Goal: Transaction & Acquisition: Subscribe to service/newsletter

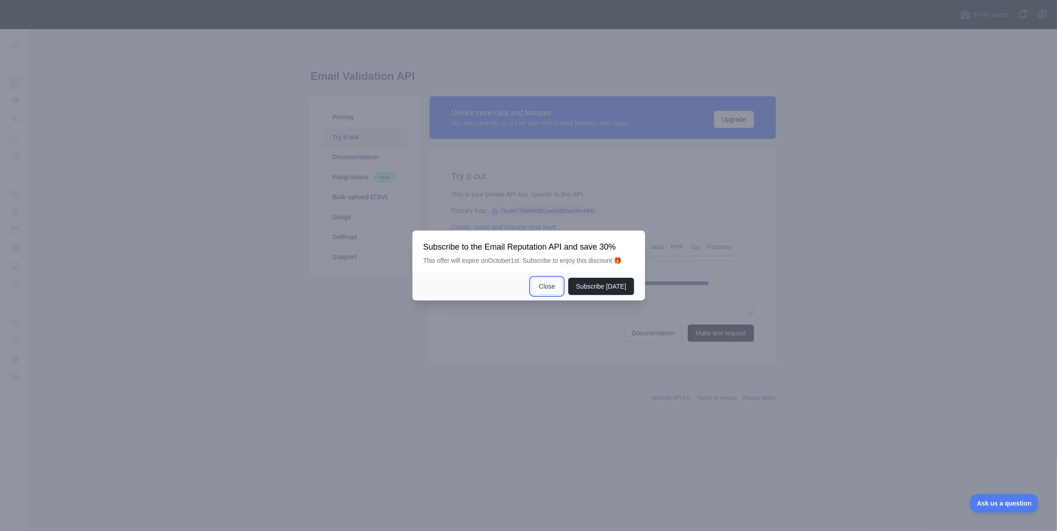
click at [545, 283] on button "Close" at bounding box center [547, 286] width 32 height 17
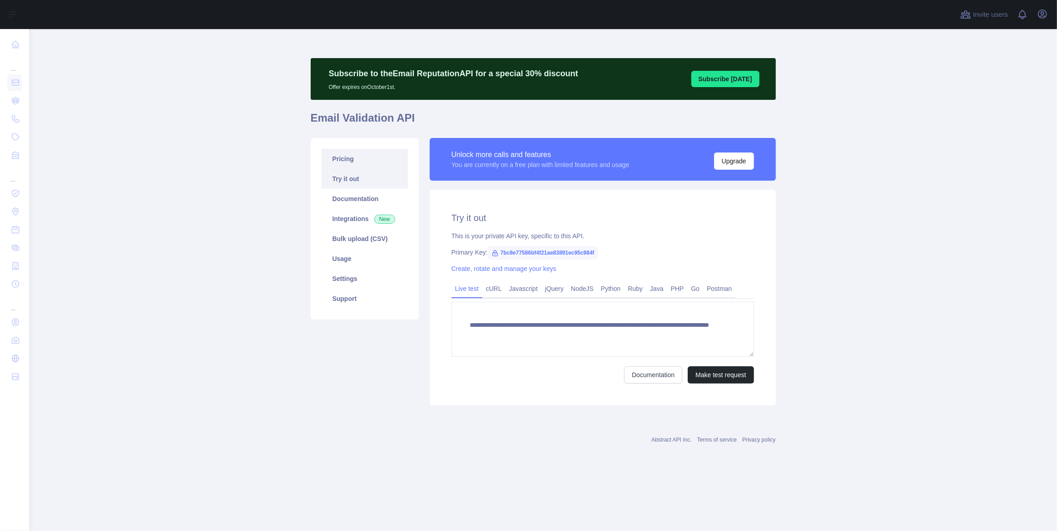
click at [348, 159] on link "Pricing" at bounding box center [365, 159] width 86 height 20
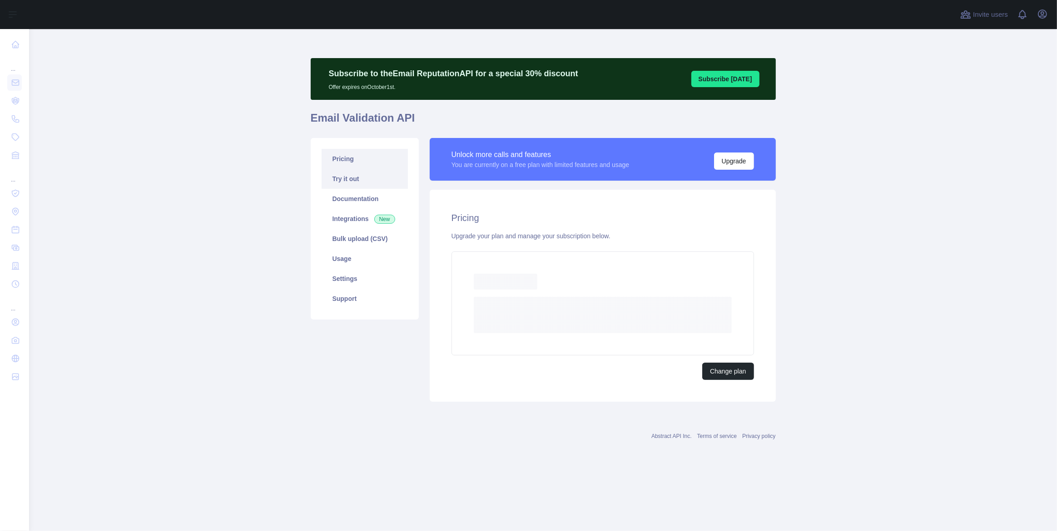
click at [353, 181] on link "Try it out" at bounding box center [365, 179] width 86 height 20
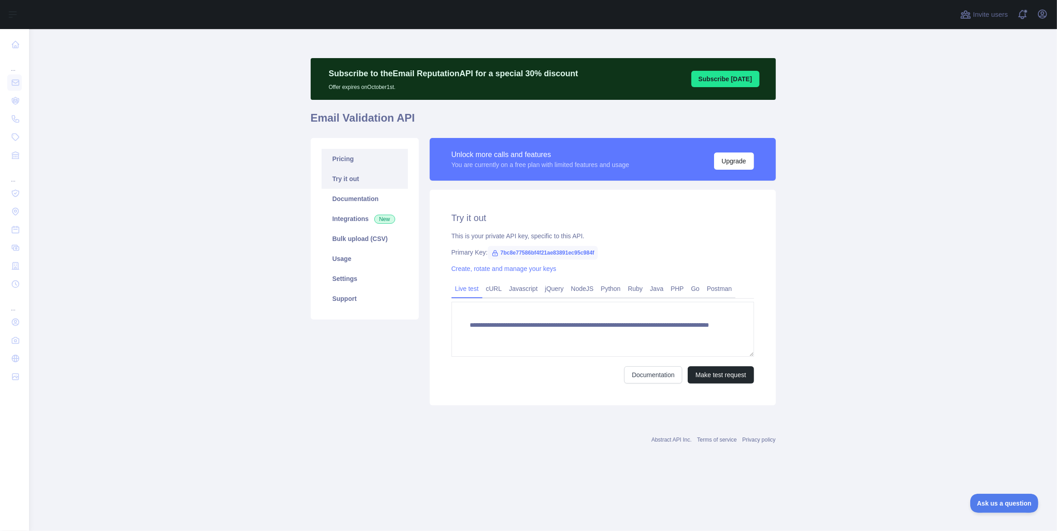
click at [353, 162] on link "Pricing" at bounding box center [365, 159] width 86 height 20
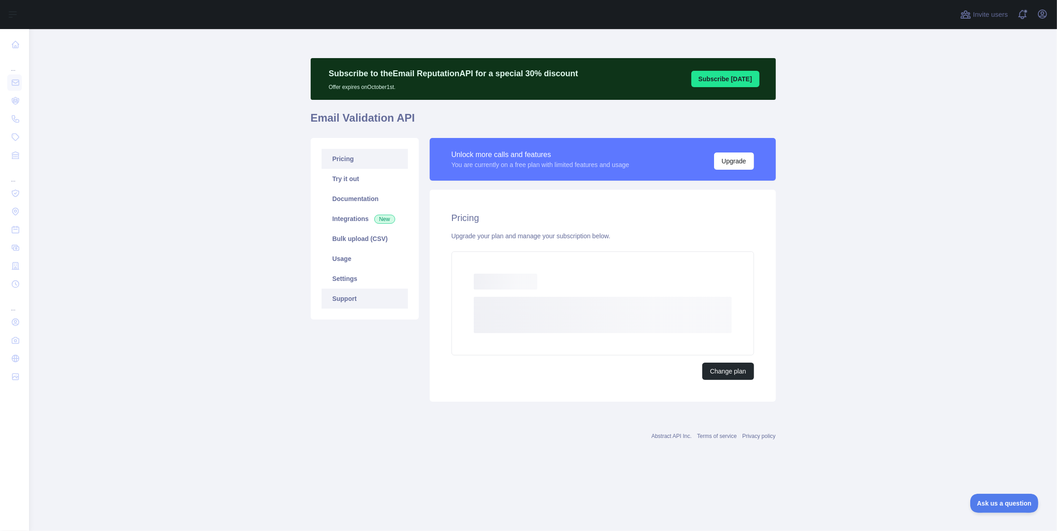
click at [355, 295] on link "Support" at bounding box center [365, 299] width 86 height 20
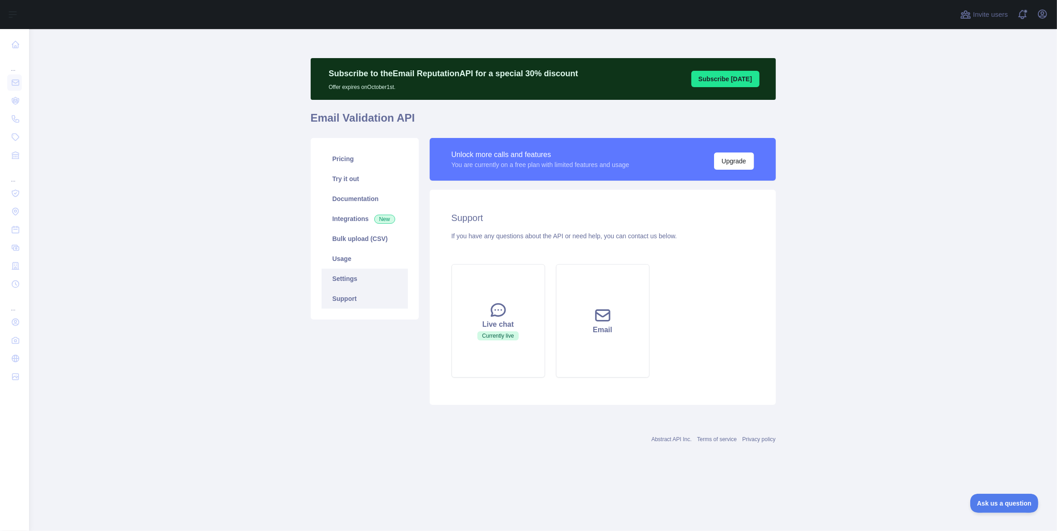
click at [358, 277] on link "Settings" at bounding box center [365, 279] width 86 height 20
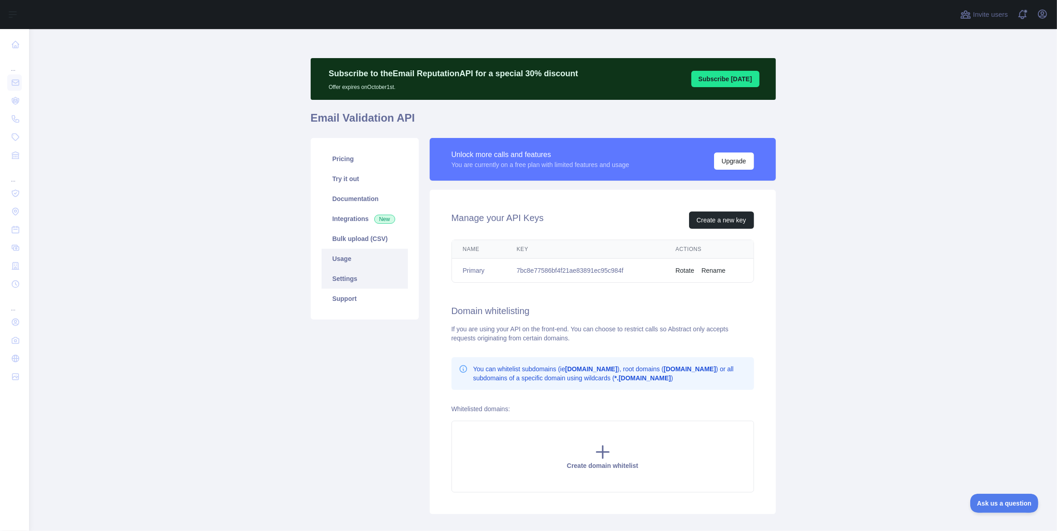
click at [351, 261] on link "Usage" at bounding box center [365, 259] width 86 height 20
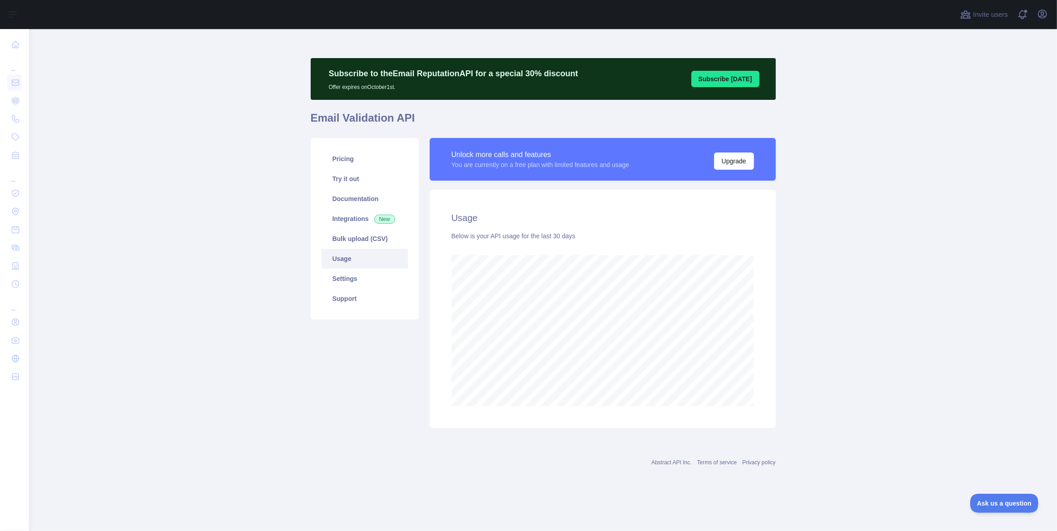
scroll to position [502, 1028]
click at [364, 169] on link "Try it out" at bounding box center [365, 179] width 86 height 20
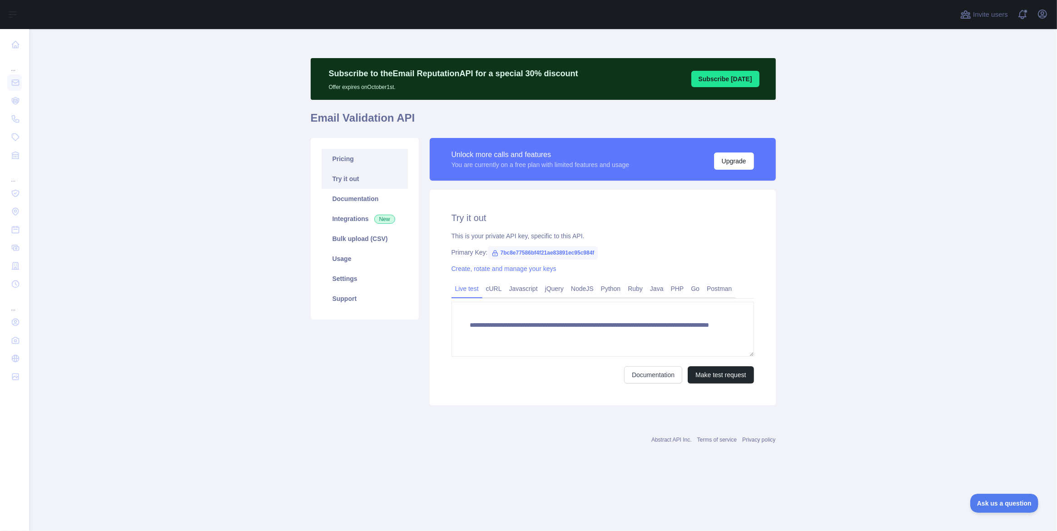
click at [361, 162] on link "Pricing" at bounding box center [365, 159] width 86 height 20
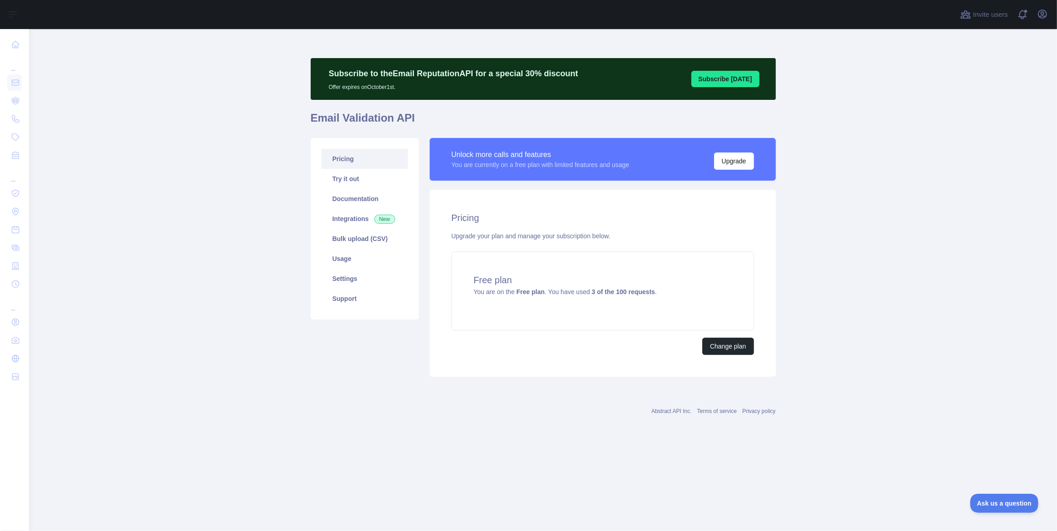
click at [707, 80] on button "Subscribe [DATE]" at bounding box center [725, 79] width 68 height 16
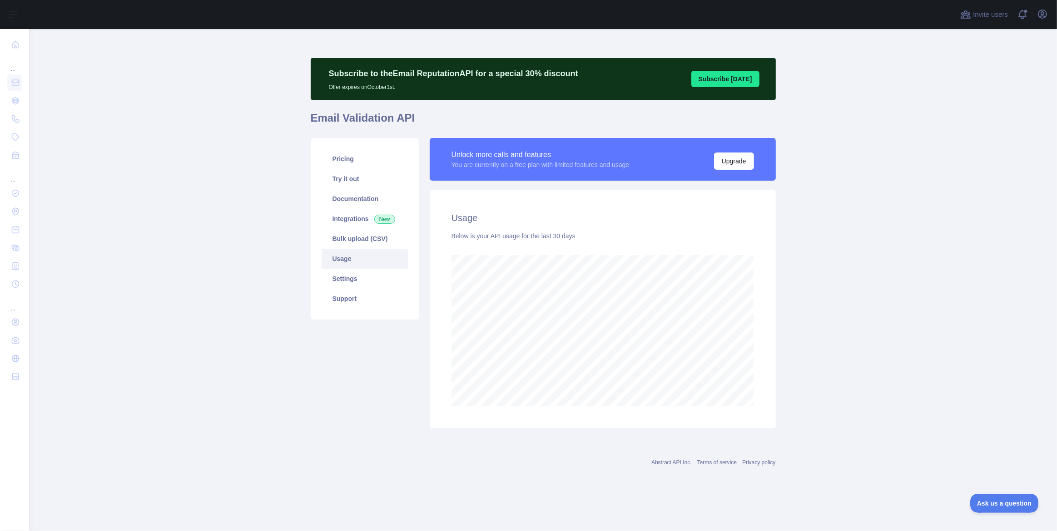
scroll to position [502, 1028]
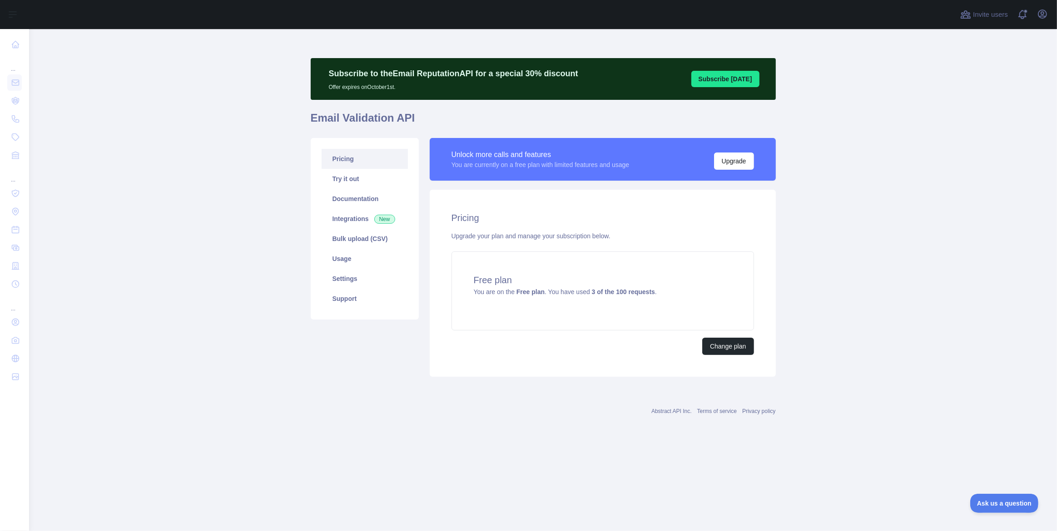
click at [283, 231] on main "Subscribe to the Email Reputation API for a special 30 % discount Offer expires…" at bounding box center [543, 280] width 1028 height 502
click at [846, 286] on main "Subscribe to the Email Reputation API for a special 30 % discount Offer expires…" at bounding box center [543, 280] width 1028 height 502
drag, startPoint x: 843, startPoint y: 249, endPoint x: 802, endPoint y: 221, distance: 49.9
click at [843, 248] on main "Subscribe to the Email Reputation API for a special 30 % discount Offer expires…" at bounding box center [543, 280] width 1028 height 502
drag, startPoint x: 261, startPoint y: 157, endPoint x: 258, endPoint y: 152, distance: 5.9
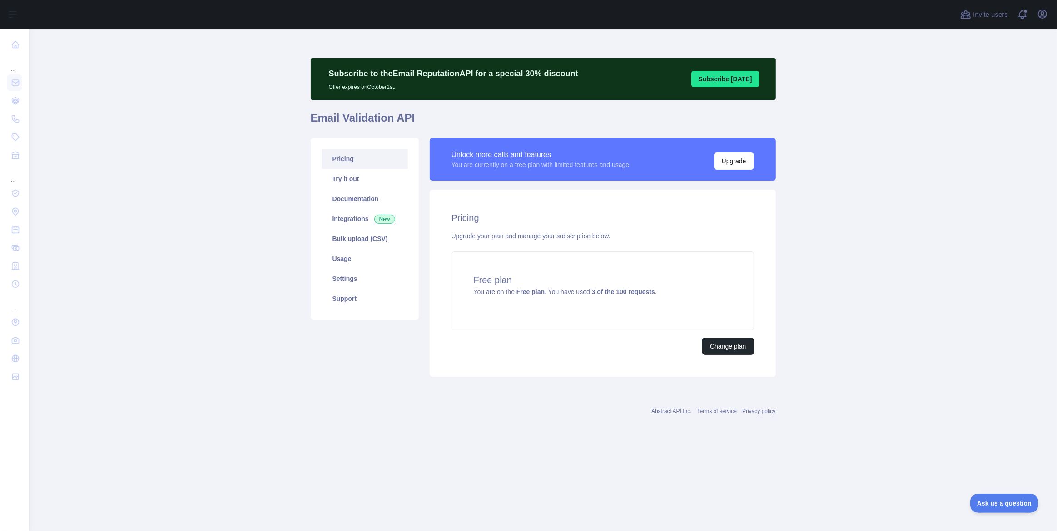
click at [261, 157] on main "Subscribe to the Email Reputation API for a special 30 % discount Offer expires…" at bounding box center [543, 280] width 1028 height 502
